Goal: Task Accomplishment & Management: Use online tool/utility

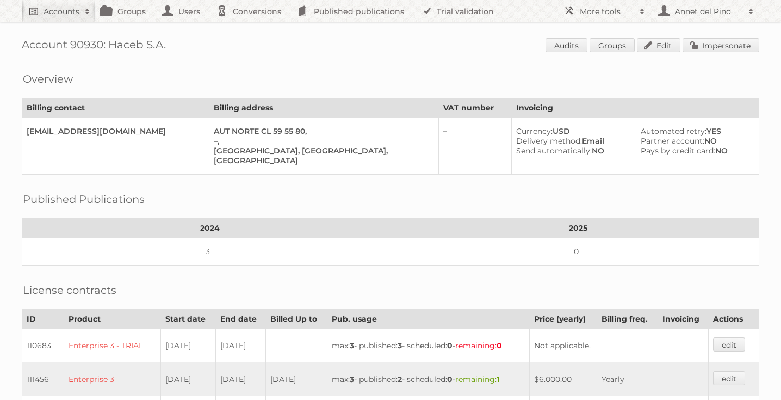
click at [57, 17] on link "Accounts" at bounding box center [59, 11] width 74 height 22
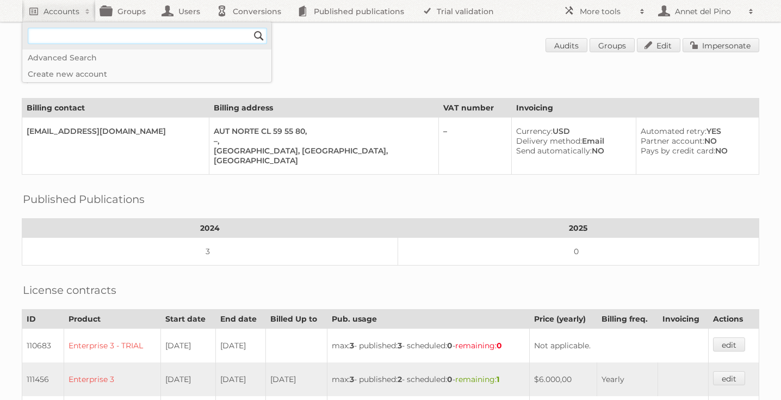
type input"] "[EMAIL_ADDRESS][DOMAIN_NAME]"
click at [255, 34] on input "Search" at bounding box center [259, 36] width 16 height 16
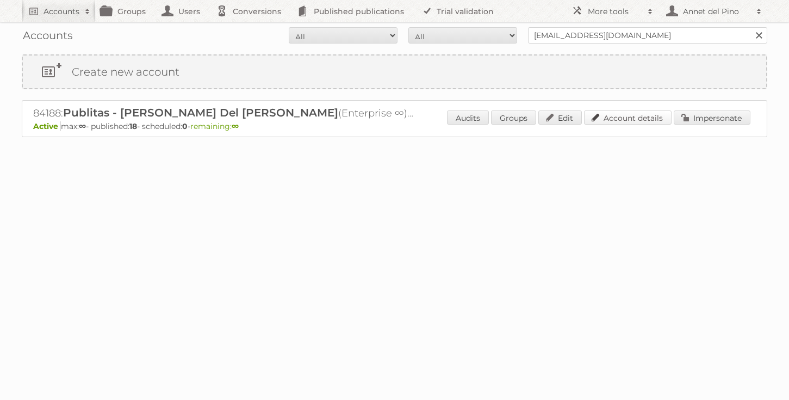
click at [632, 122] on link "Account details" at bounding box center [628, 117] width 88 height 14
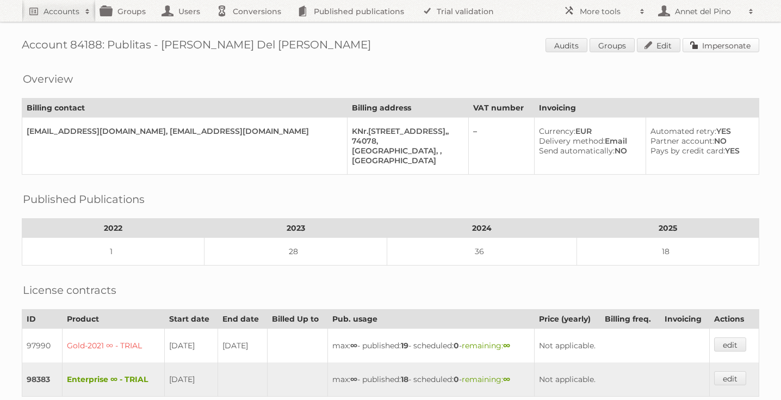
click at [712, 48] on link "Impersonate" at bounding box center [720, 45] width 77 height 14
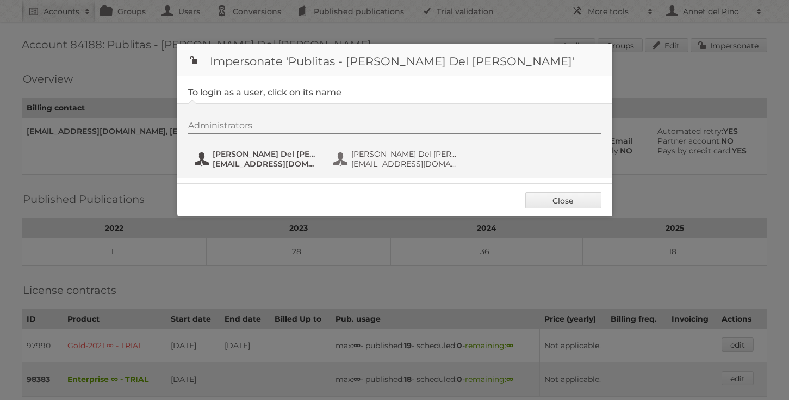
click at [223, 156] on span "Annet Del Pino" at bounding box center [265, 154] width 105 height 10
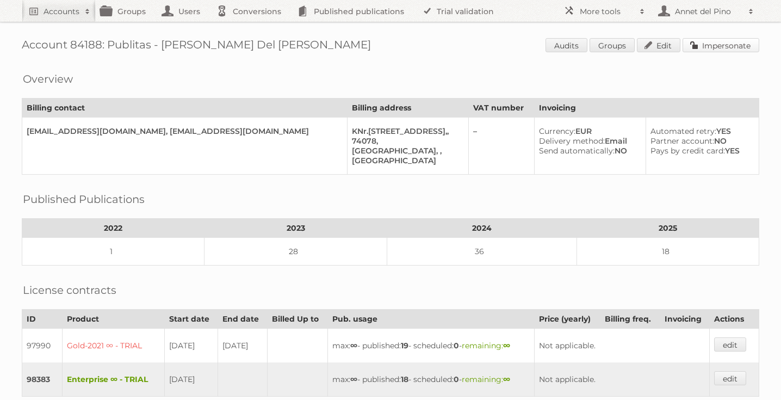
click at [717, 45] on link "Impersonate" at bounding box center [720, 45] width 77 height 14
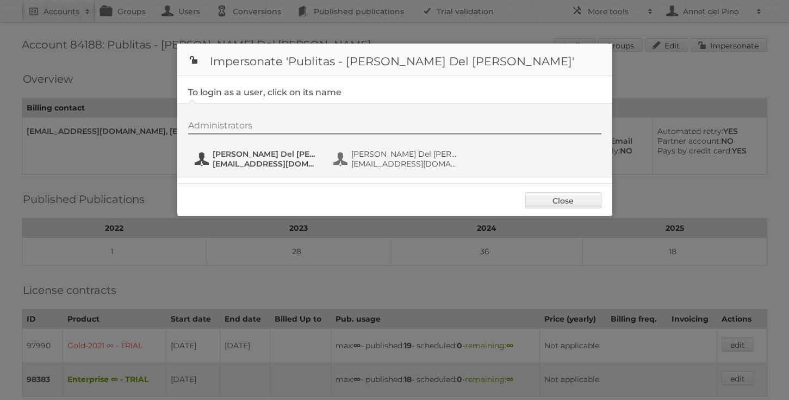
click at [231, 169] on button "Annet Del Pino annet@publitas.com" at bounding box center [258, 159] width 128 height 22
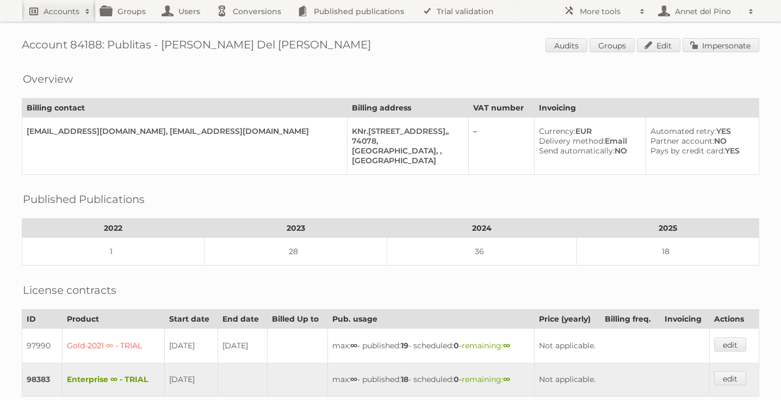
click at [43, 16] on link "Accounts" at bounding box center [59, 11] width 74 height 22
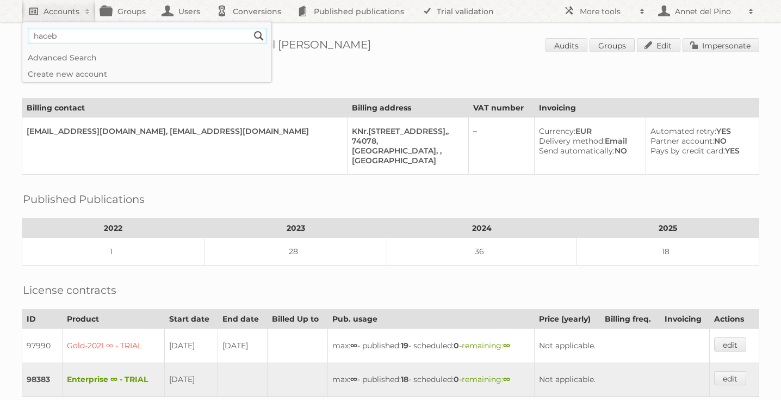
type input"] "haceb"
click at [251, 28] on input "Search" at bounding box center [259, 36] width 16 height 16
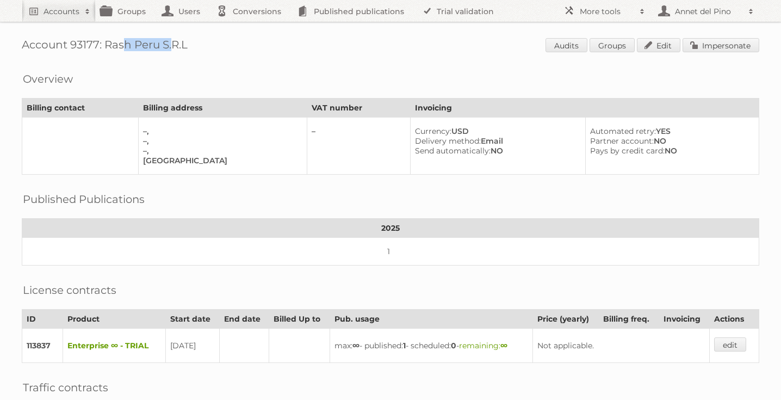
drag, startPoint x: 105, startPoint y: 44, endPoint x: 159, endPoint y: 44, distance: 53.8
click at [159, 44] on h1 "Account 93177: Rash Peru S.R.L Audits Groups Edit Impersonate" at bounding box center [390, 46] width 737 height 16
copy h1 "Rash Peru"
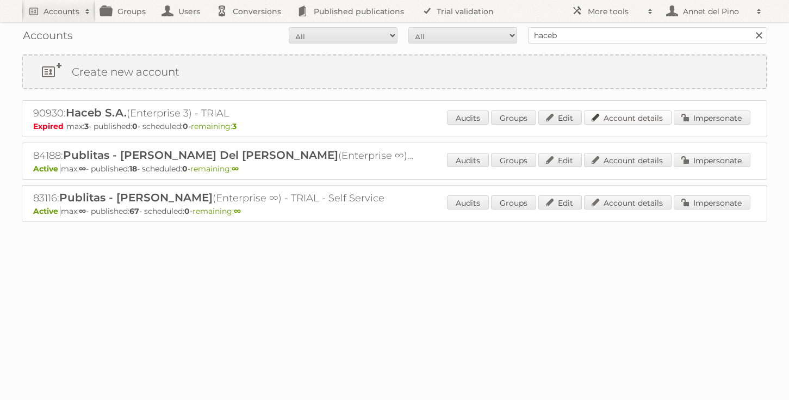
click at [613, 121] on link "Account details" at bounding box center [628, 117] width 88 height 14
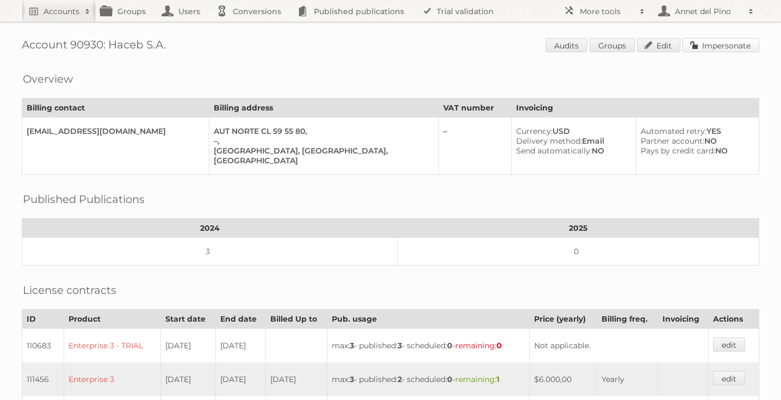
click at [721, 41] on link "Impersonate" at bounding box center [720, 45] width 77 height 14
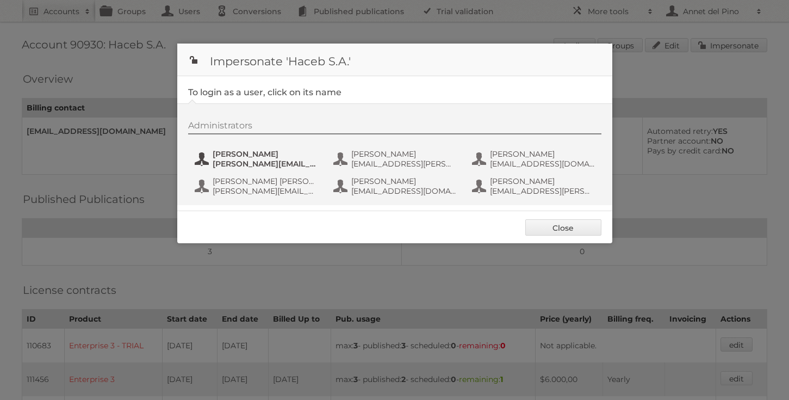
click at [283, 160] on span "Camilo.sanchez@haceb.com" at bounding box center [265, 164] width 105 height 10
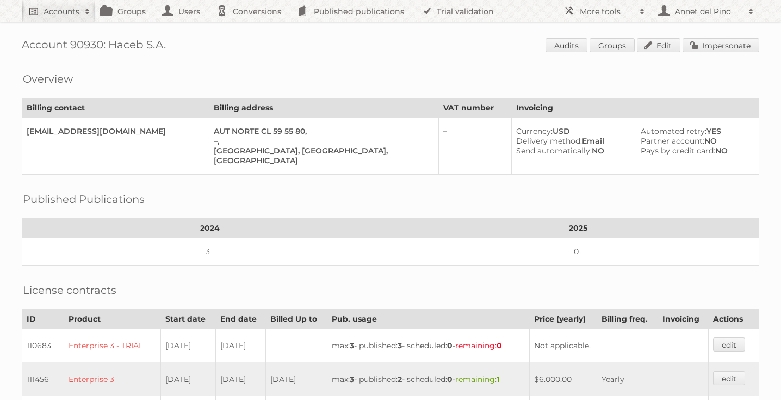
click at [57, 16] on h2 "Accounts" at bounding box center [62, 11] width 36 height 11
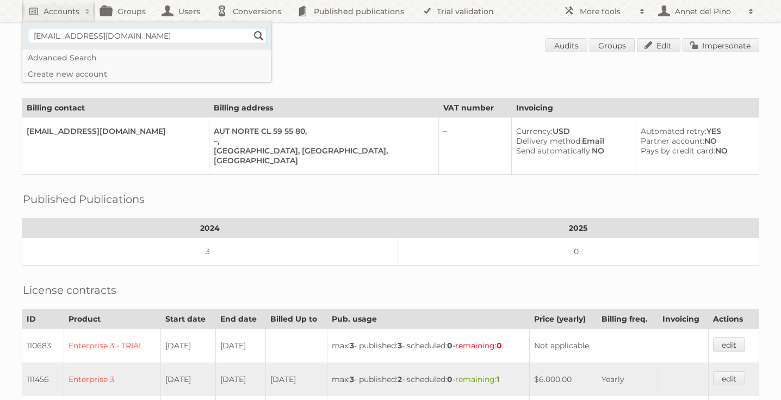
type input"] "[EMAIL_ADDRESS][DOMAIN_NAME]"
click at [251, 28] on input "Search" at bounding box center [259, 36] width 16 height 16
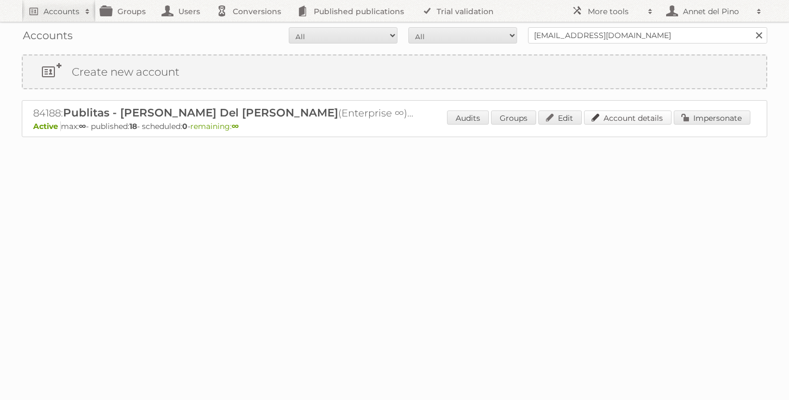
click at [624, 114] on link "Account details" at bounding box center [628, 117] width 88 height 14
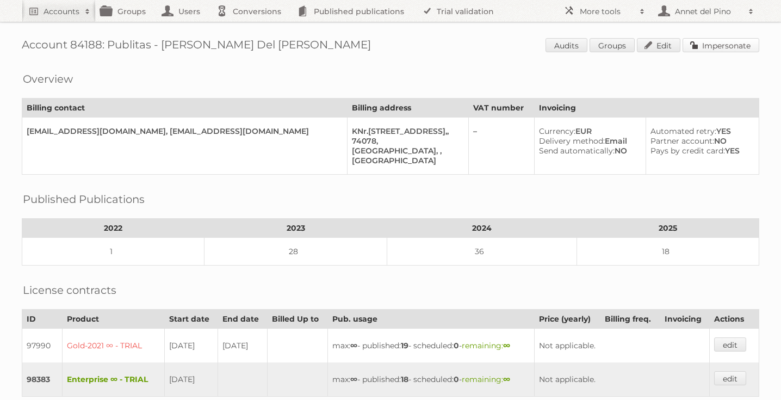
click at [705, 46] on link "Impersonate" at bounding box center [720, 45] width 77 height 14
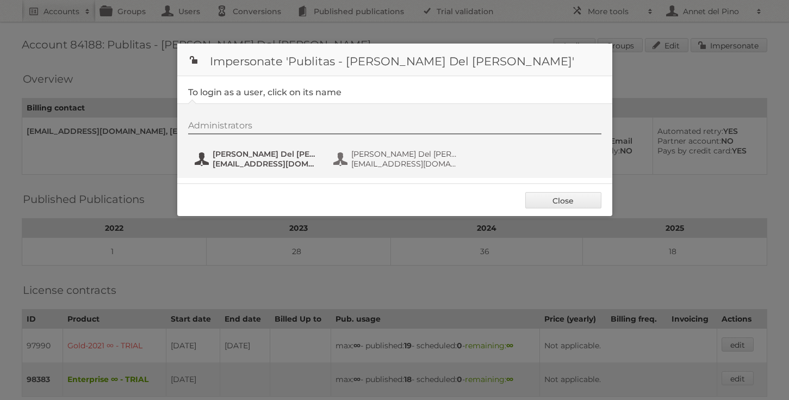
click at [210, 164] on button "[PERSON_NAME] Del Pino [EMAIL_ADDRESS][DOMAIN_NAME]" at bounding box center [258, 159] width 128 height 22
